Goal: Task Accomplishment & Management: Manage account settings

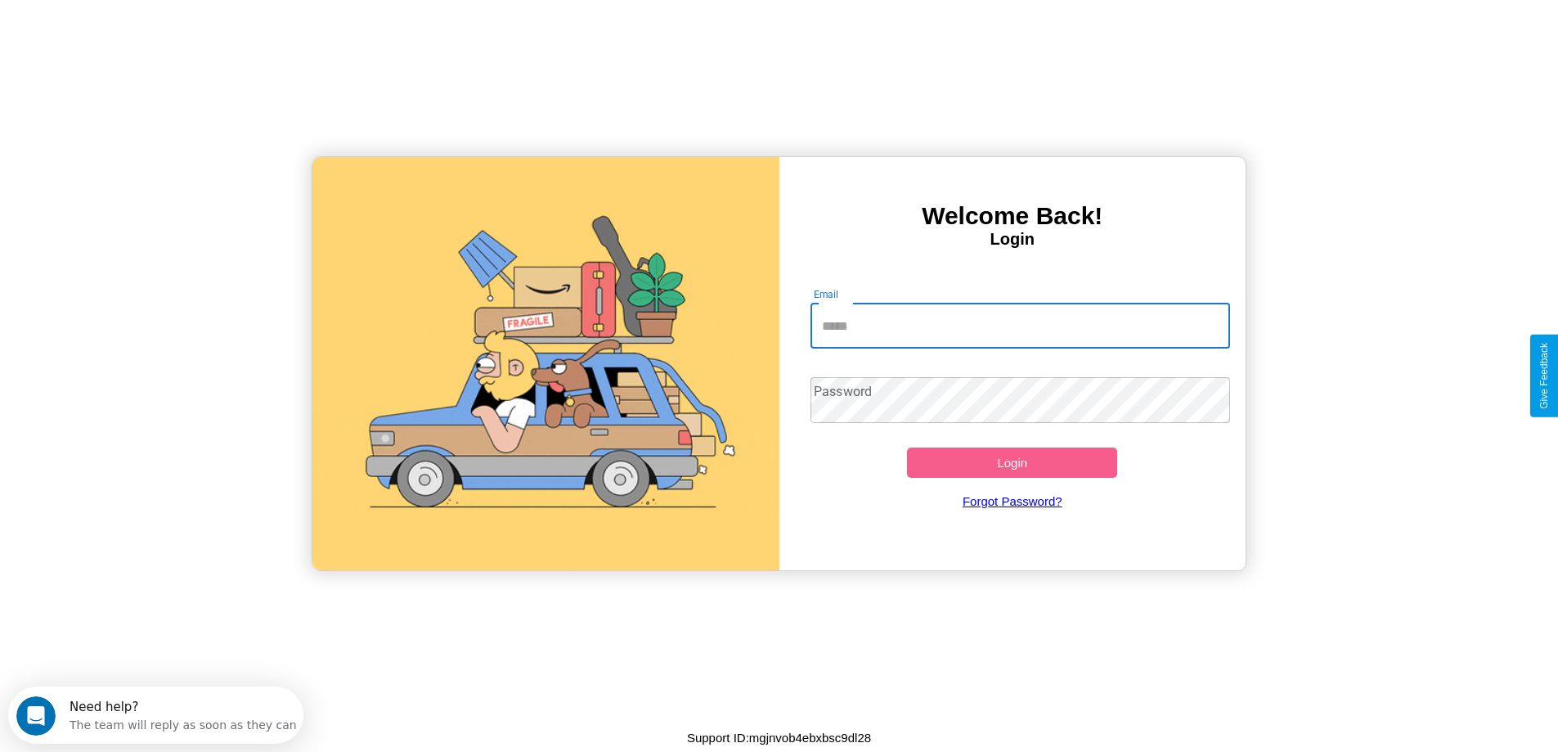
click at [1020, 325] on input "Email" at bounding box center [1020, 326] width 420 height 46
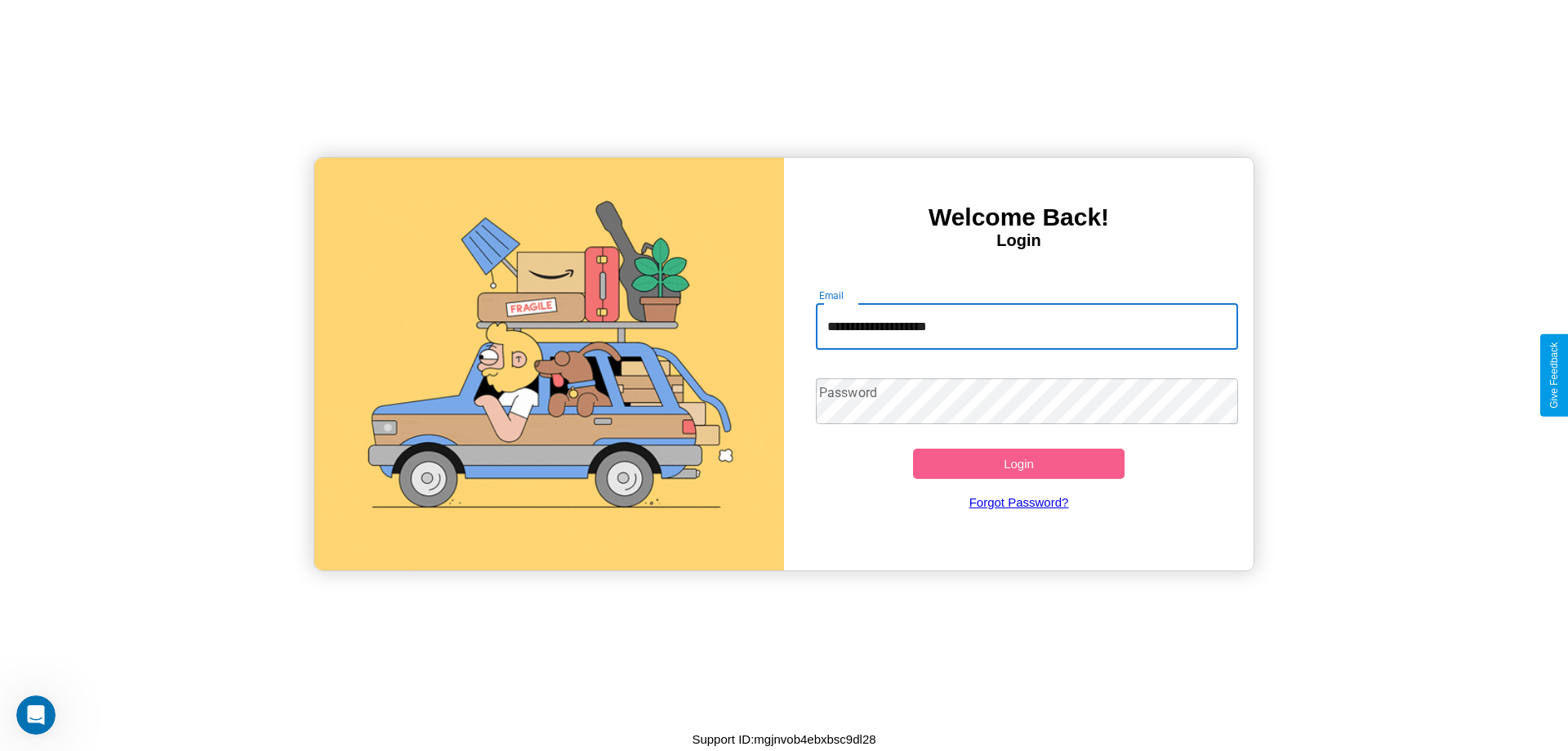
type input "**********"
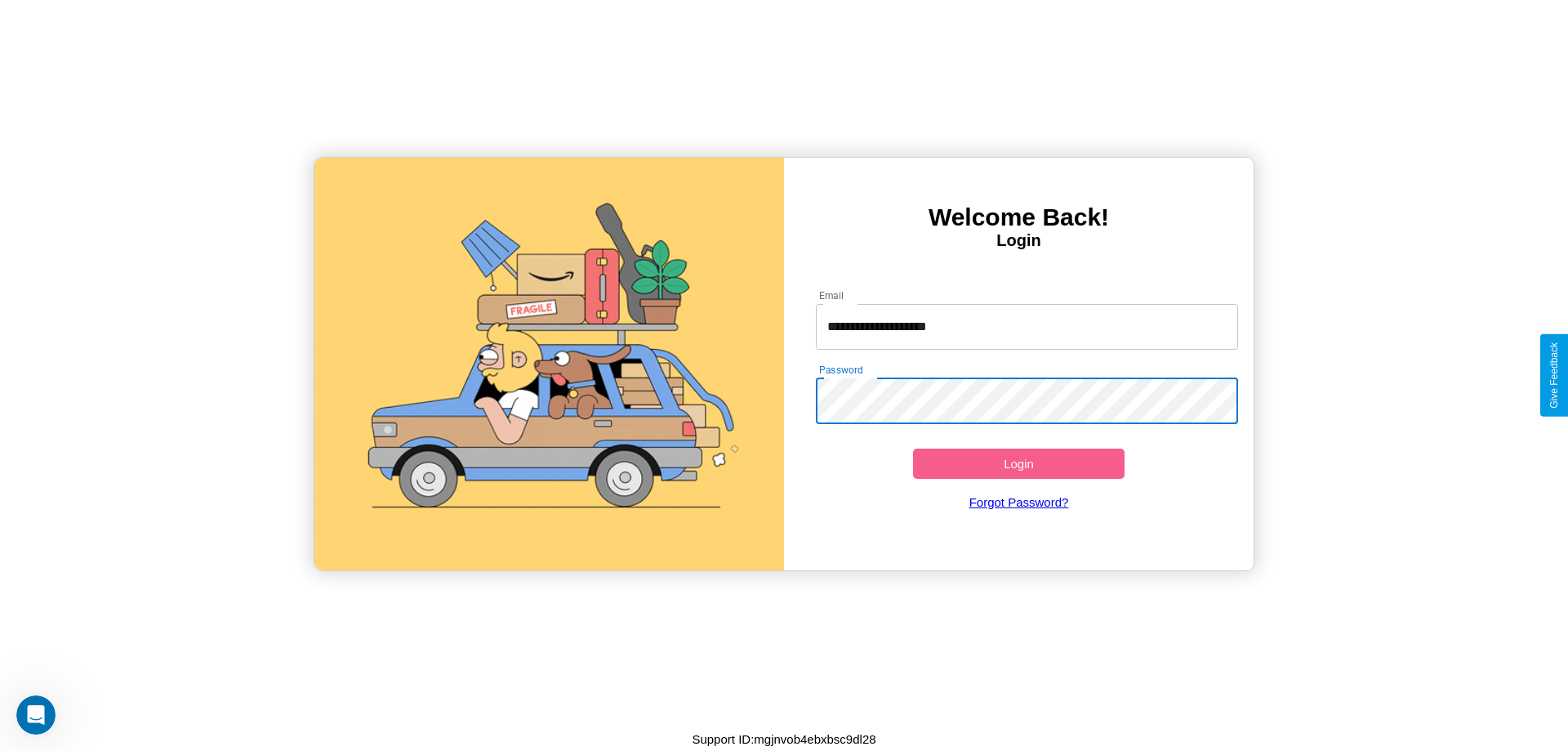
click at [1019, 463] on button "Login" at bounding box center [1019, 463] width 212 height 30
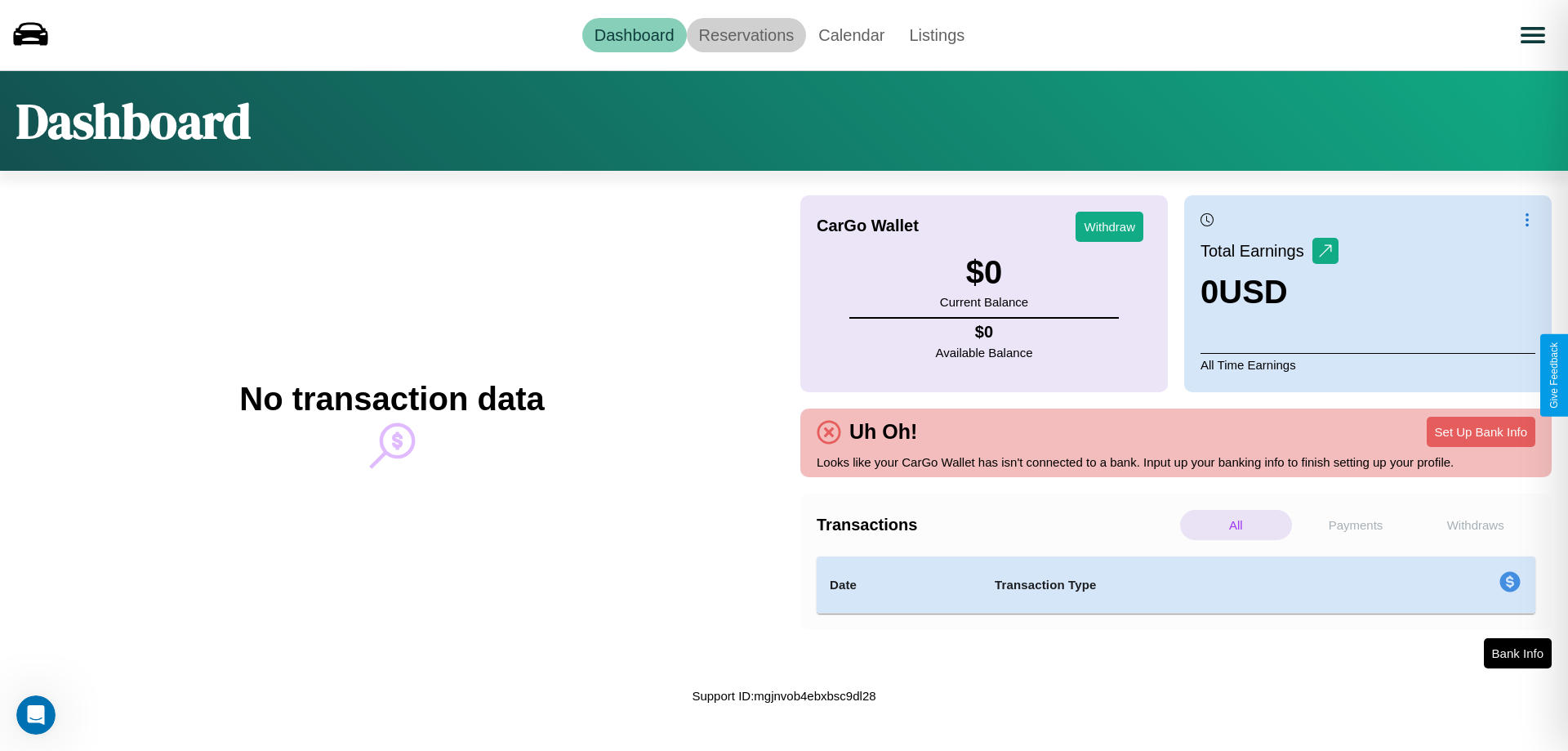
click at [746, 34] on link "Reservations" at bounding box center [747, 35] width 120 height 34
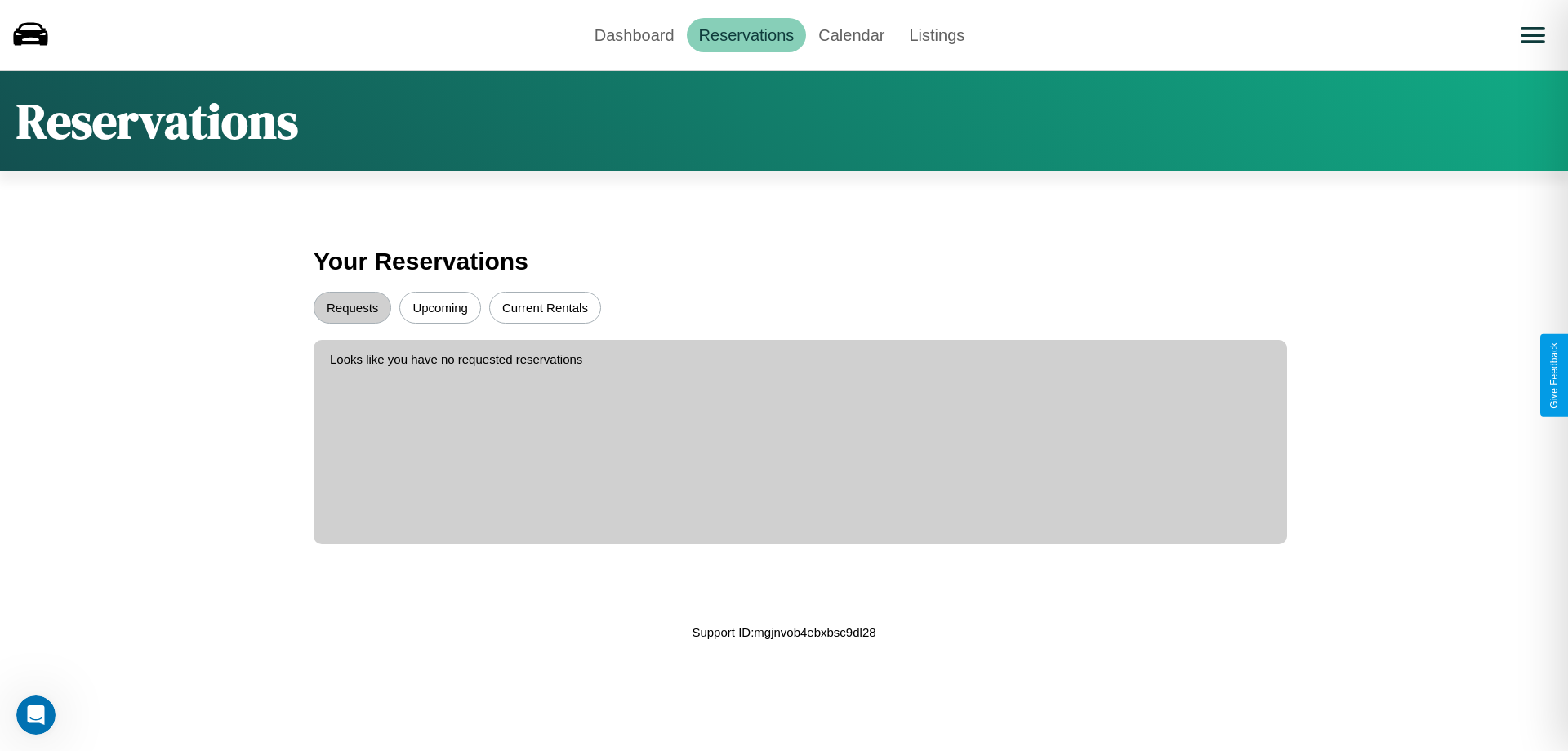
click at [440, 307] on button "Upcoming" at bounding box center [440, 308] width 82 height 32
click at [352, 307] on button "Requests" at bounding box center [353, 308] width 78 height 32
